Goal: Find specific page/section: Find specific page/section

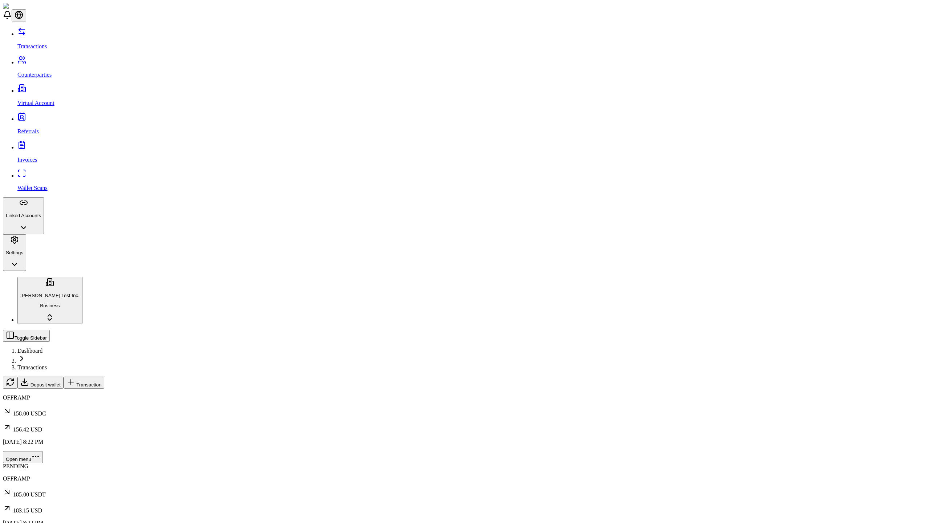
click at [101, 382] on span "Transaction" at bounding box center [88, 384] width 25 height 5
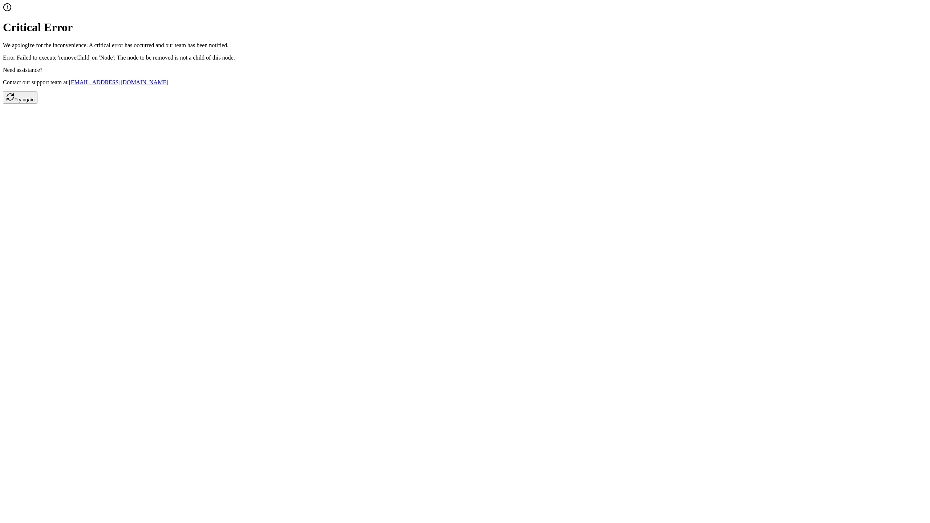
click at [37, 104] on button "Try again" at bounding box center [20, 98] width 35 height 12
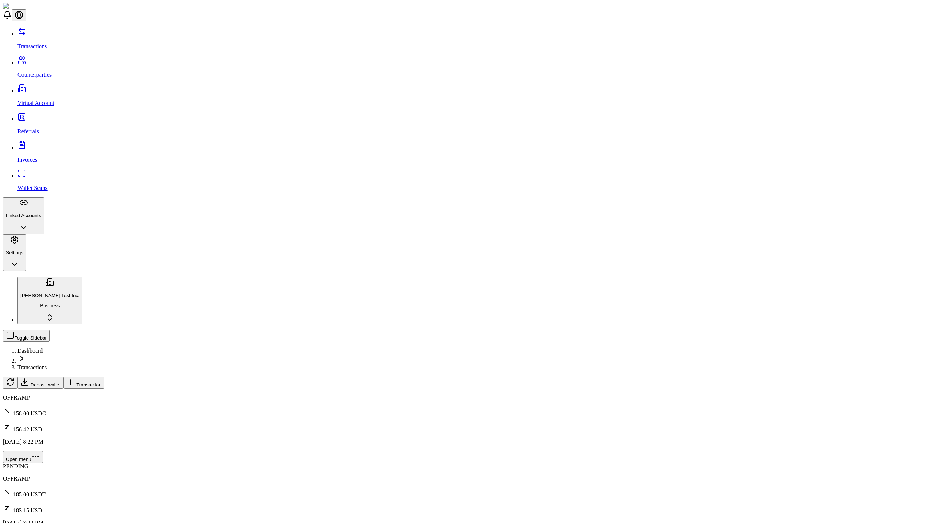
click at [101, 382] on span "Transaction" at bounding box center [88, 384] width 25 height 5
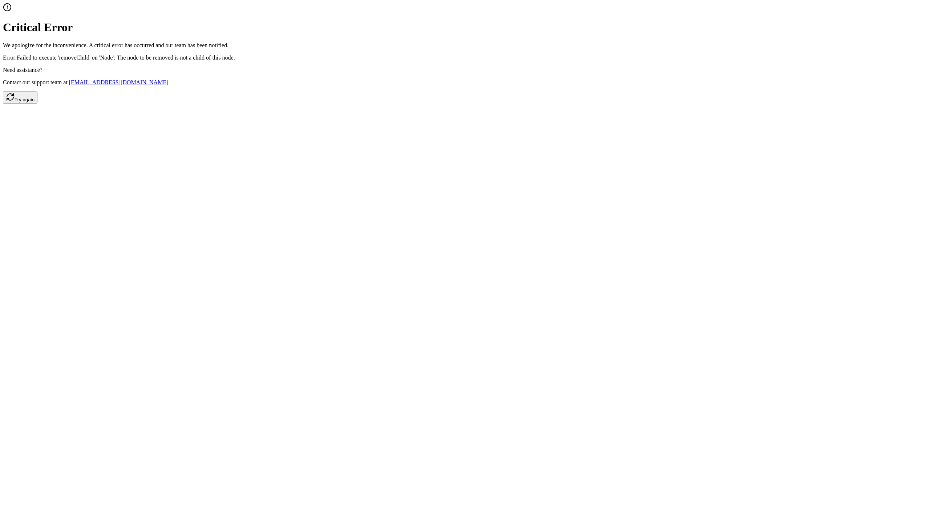
click at [37, 104] on button "Try again" at bounding box center [20, 98] width 35 height 12
click at [465, 61] on p "Error: Failed to execute 'removeChild' on 'Node': The node to be removed is not…" at bounding box center [465, 57] width 924 height 7
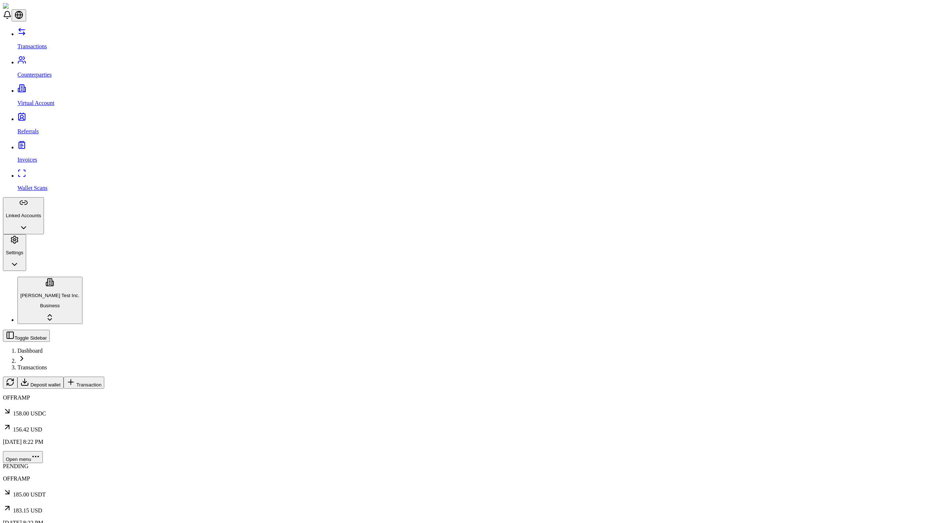
click at [101, 382] on span "Transaction" at bounding box center [88, 384] width 25 height 5
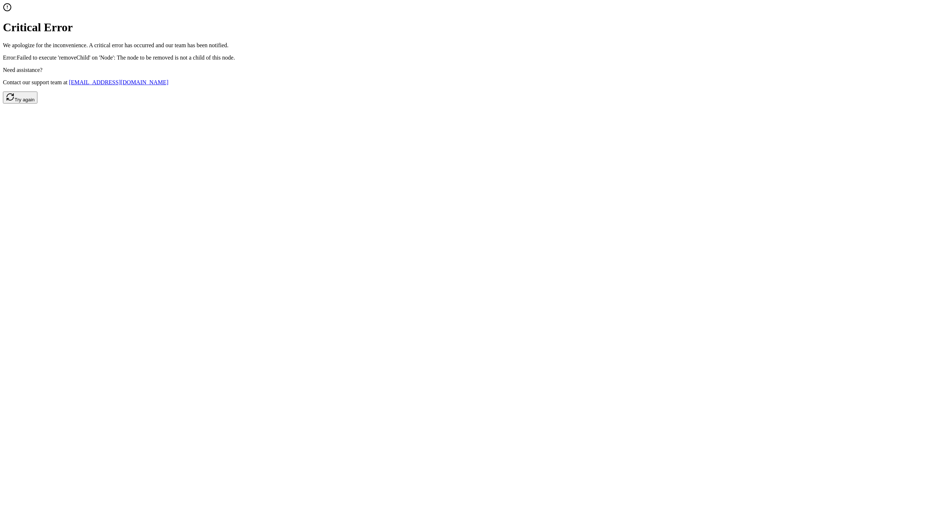
click at [37, 104] on button "Try again" at bounding box center [20, 98] width 35 height 12
